Goal: Task Accomplishment & Management: Manage account settings

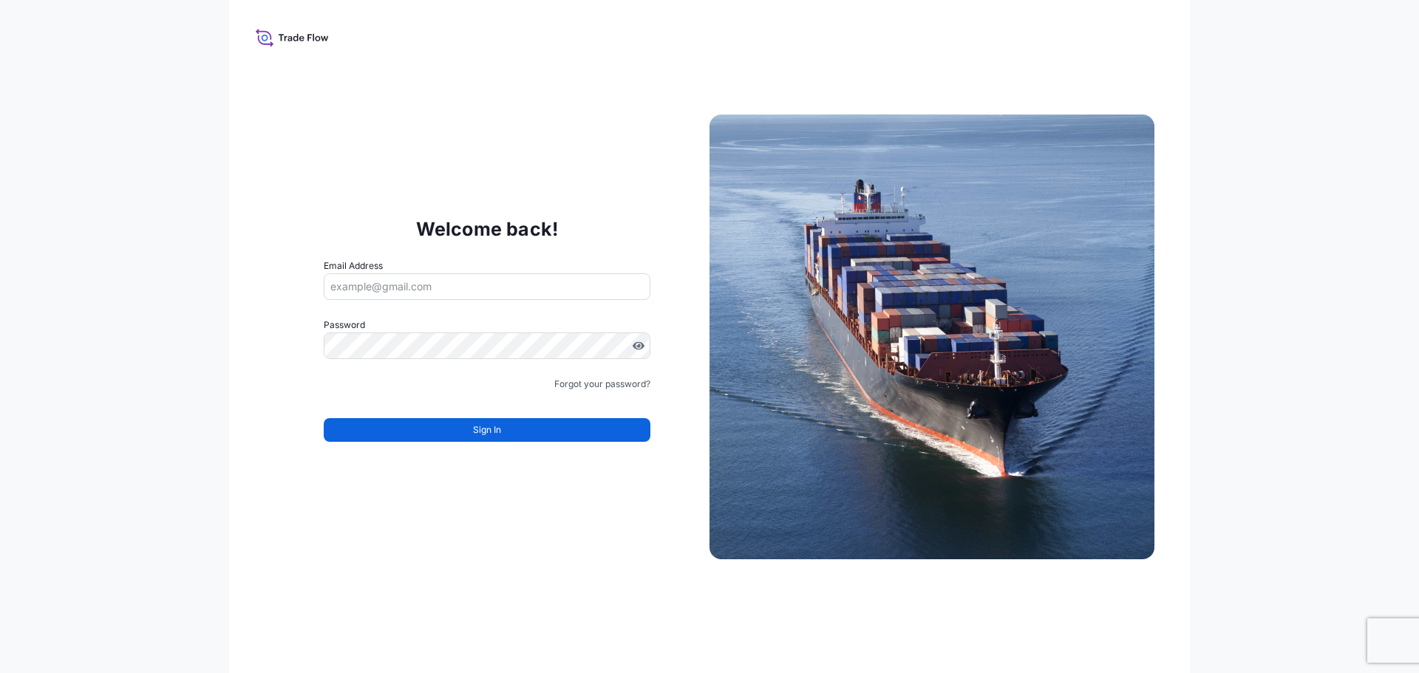
click at [545, 277] on input "Email Address" at bounding box center [487, 286] width 327 height 27
type input "[PERSON_NAME][EMAIL_ADDRESS][DOMAIN_NAME]"
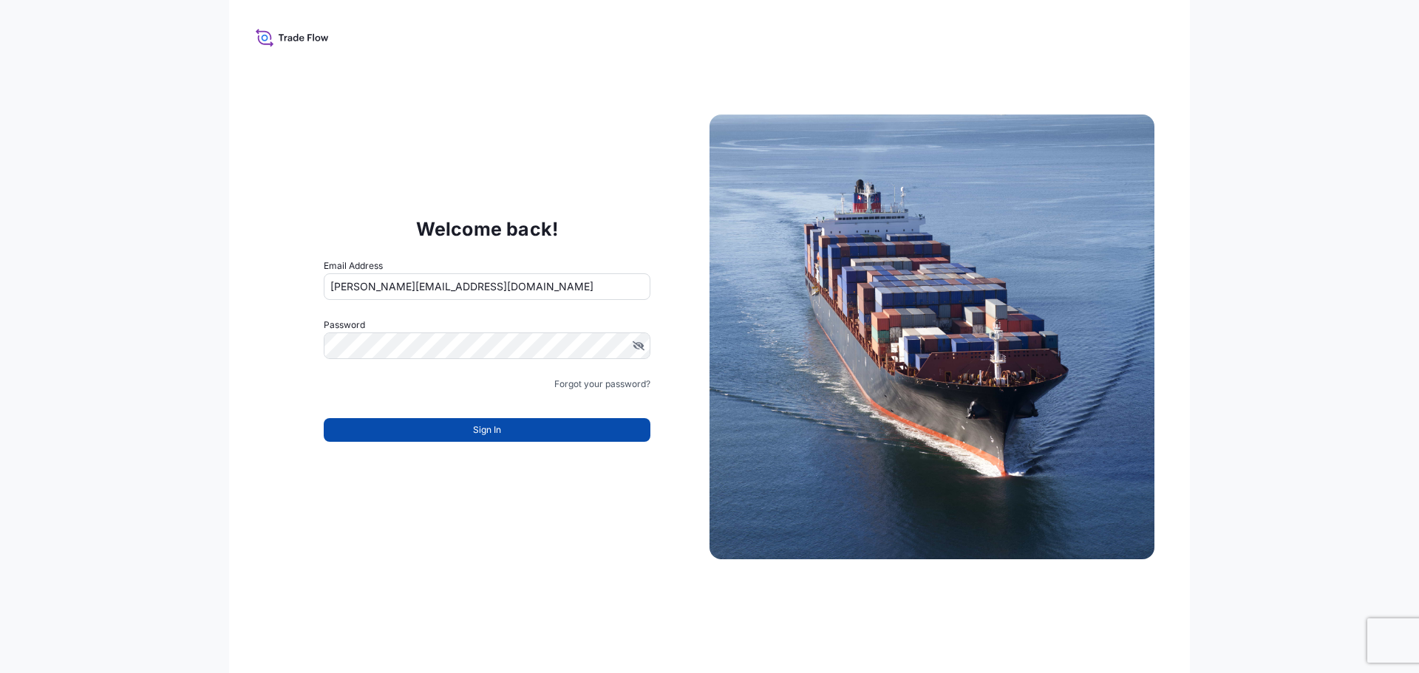
click at [516, 432] on button "Sign In" at bounding box center [487, 430] width 327 height 24
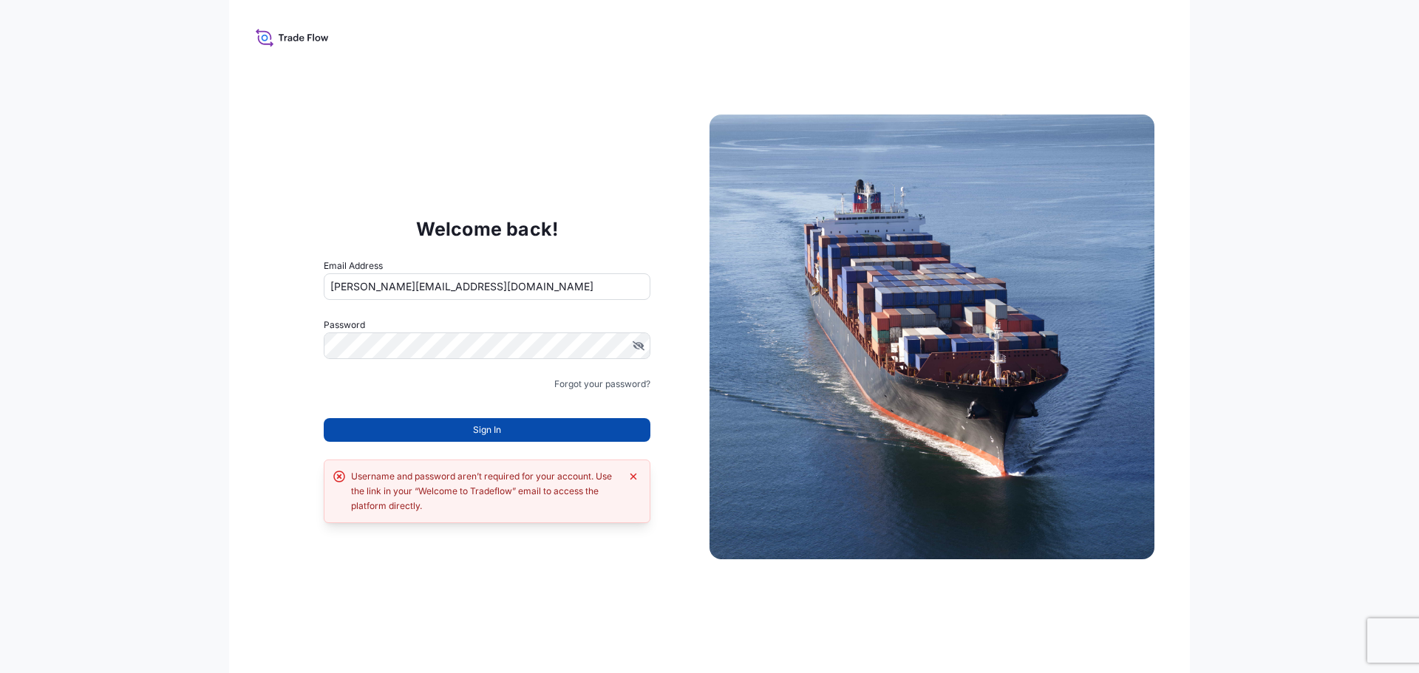
click at [499, 421] on button "Sign In" at bounding box center [487, 430] width 327 height 24
click at [392, 418] on button "Sign In" at bounding box center [487, 430] width 327 height 24
click at [435, 428] on button "Sign In" at bounding box center [487, 430] width 327 height 24
click at [425, 397] on form "Email Address [EMAIL_ADDRESS][DOMAIN_NAME] Password Must include: Upper & lower…" at bounding box center [487, 359] width 327 height 201
click at [379, 143] on div "Welcome back! Email Address [EMAIL_ADDRESS][DOMAIN_NAME] Password Must include:…" at bounding box center [709, 336] width 961 height 673
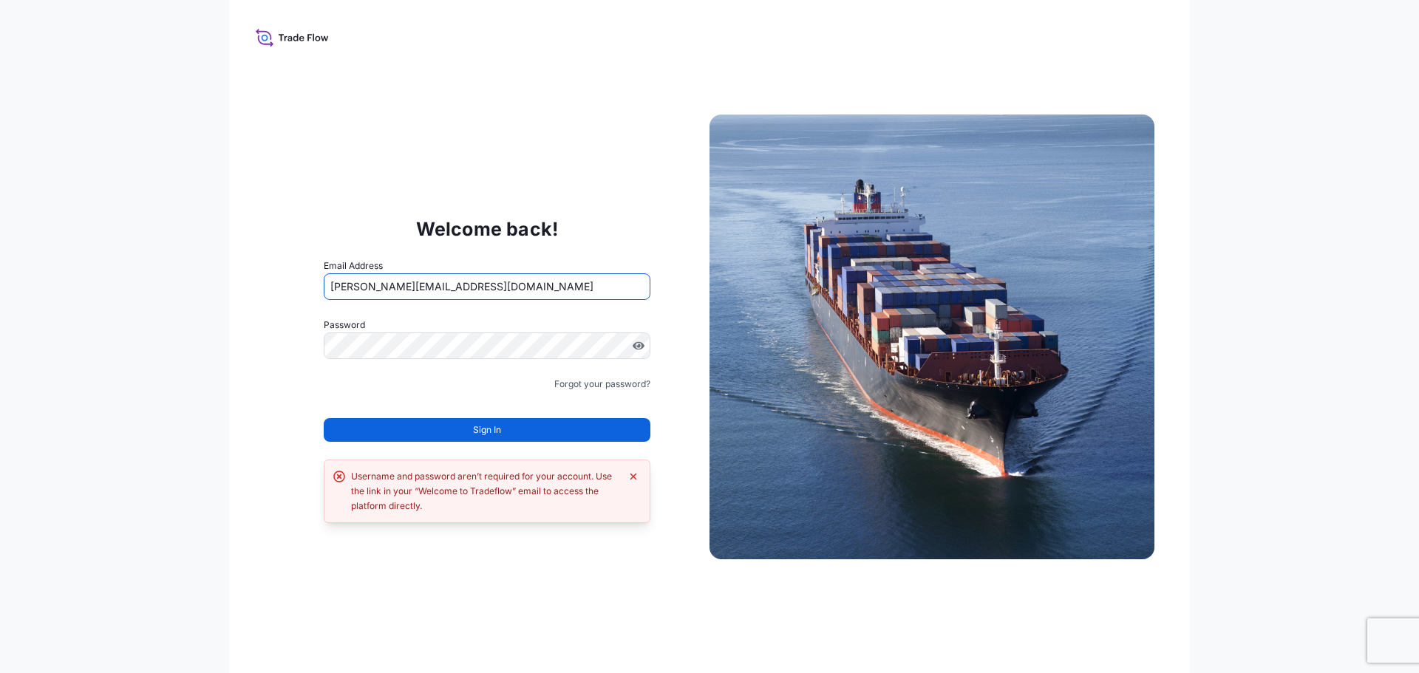
click at [599, 293] on input "[PERSON_NAME][EMAIL_ADDRESS][DOMAIN_NAME]" at bounding box center [487, 286] width 327 height 27
click at [525, 316] on form "Email Address [EMAIL_ADDRESS][DOMAIN_NAME] Password Must include: Upper & lower…" at bounding box center [487, 359] width 327 height 201
click at [358, 321] on label "Password" at bounding box center [487, 325] width 327 height 15
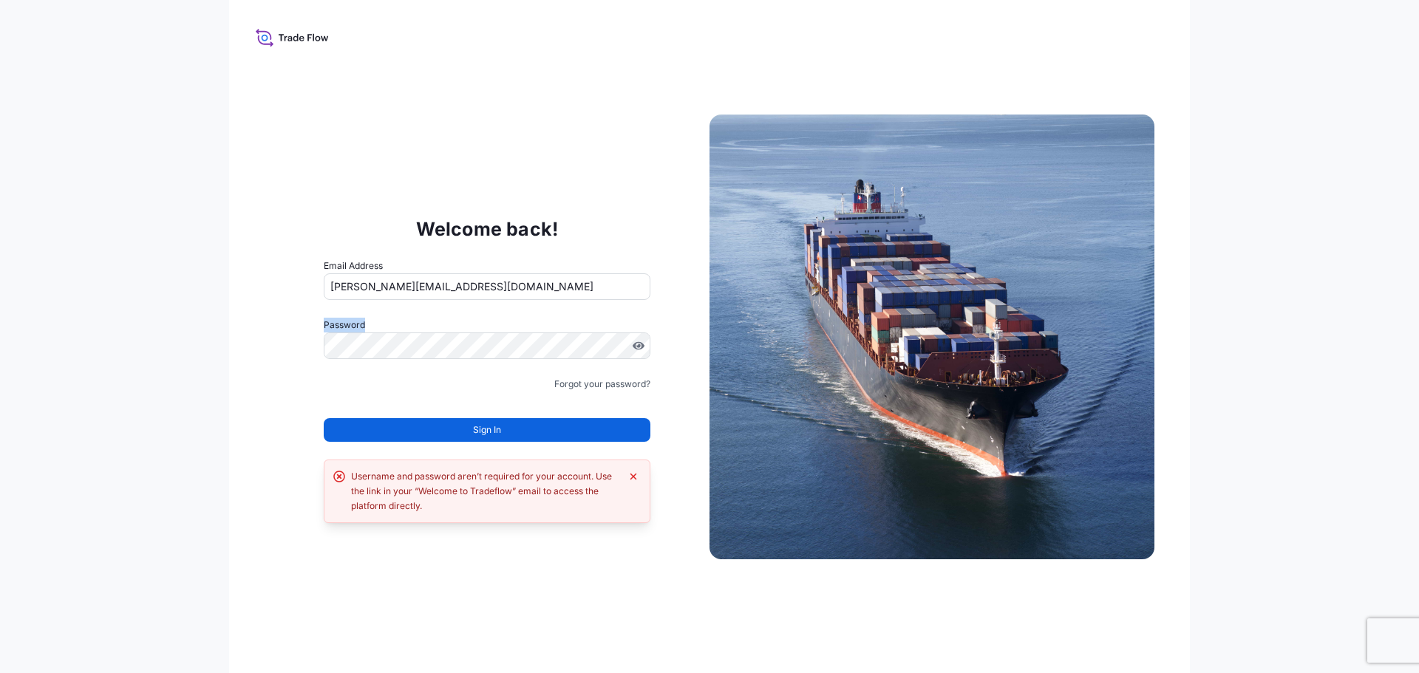
click at [384, 316] on form "Email Address [EMAIL_ADDRESS][DOMAIN_NAME] Password Must include: Upper & lower…" at bounding box center [487, 359] width 327 height 201
click at [452, 313] on form "Email Address [EMAIL_ADDRESS][DOMAIN_NAME] Password Must include: Upper & lower…" at bounding box center [487, 359] width 327 height 201
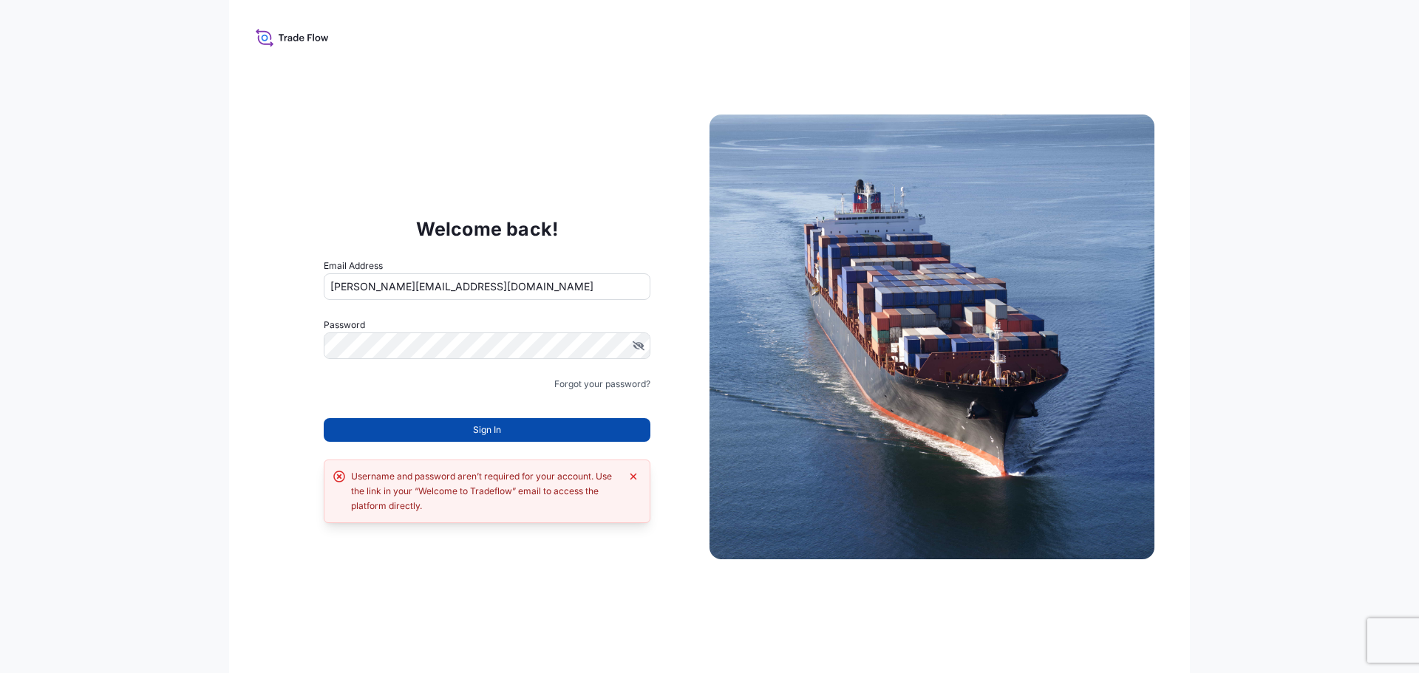
click at [509, 438] on button "Sign In" at bounding box center [487, 430] width 327 height 24
drag, startPoint x: 333, startPoint y: 24, endPoint x: 323, endPoint y: 27, distance: 10.8
click at [327, 27] on div "Welcome back! Email Address [EMAIL_ADDRESS][DOMAIN_NAME] Password Must include:…" at bounding box center [709, 336] width 961 height 673
click at [320, 33] on icon at bounding box center [292, 37] width 73 height 21
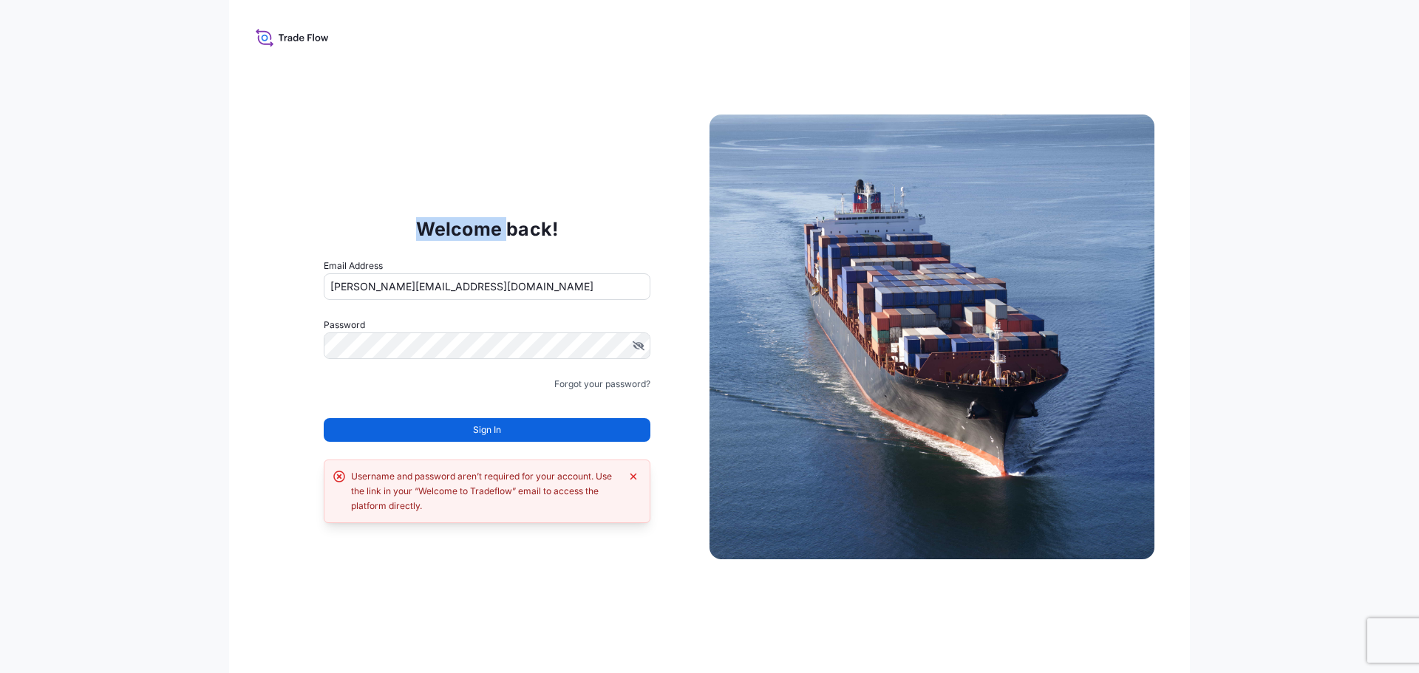
click at [320, 33] on icon at bounding box center [292, 37] width 73 height 21
click at [477, 104] on div "Welcome back! Email Address [EMAIL_ADDRESS][DOMAIN_NAME] Password Must include:…" at bounding box center [709, 336] width 961 height 673
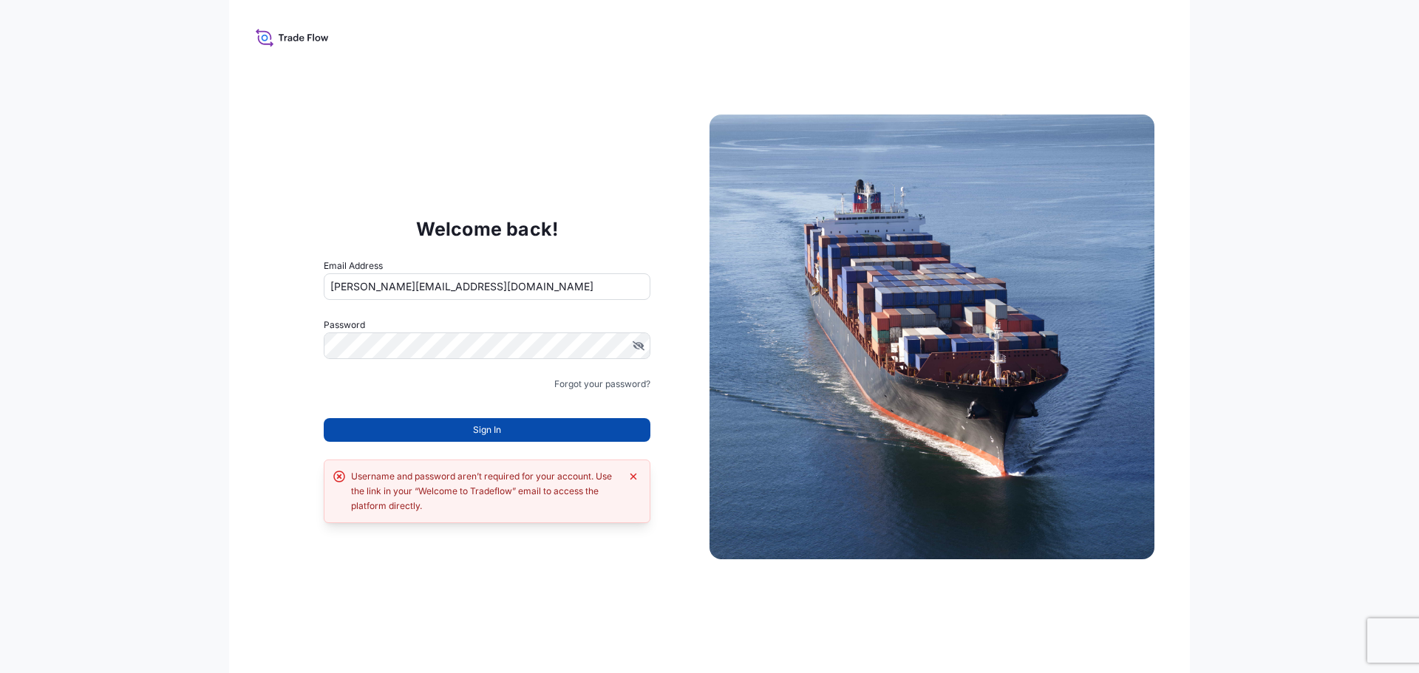
click at [573, 435] on button "Sign In" at bounding box center [487, 430] width 327 height 24
click at [492, 319] on label "Password" at bounding box center [487, 325] width 327 height 15
click at [497, 429] on span "Sign In" at bounding box center [487, 430] width 28 height 15
